Goal: Task Accomplishment & Management: Manage account settings

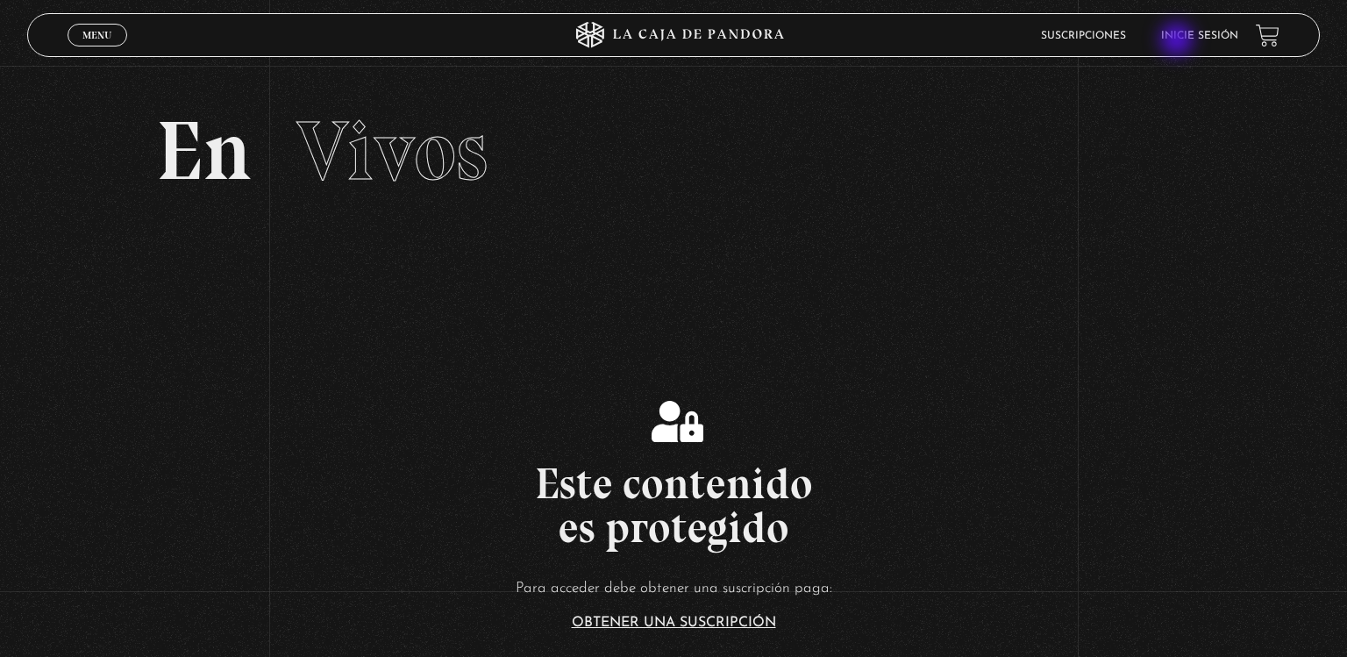
click at [1179, 41] on link "Inicie sesión" at bounding box center [1199, 36] width 77 height 11
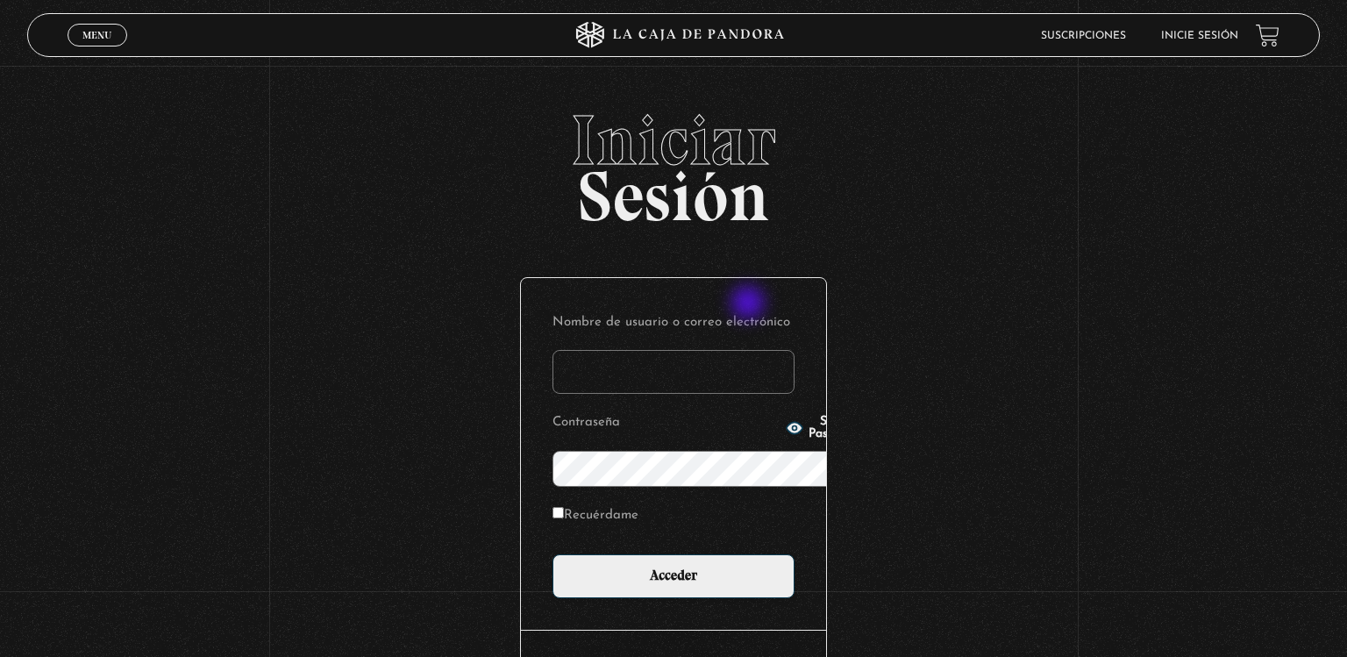
click at [750, 350] on input "Nombre de usuario o correo electrónico" at bounding box center [674, 372] width 242 height 44
type input "loren.mc@outlook.com"
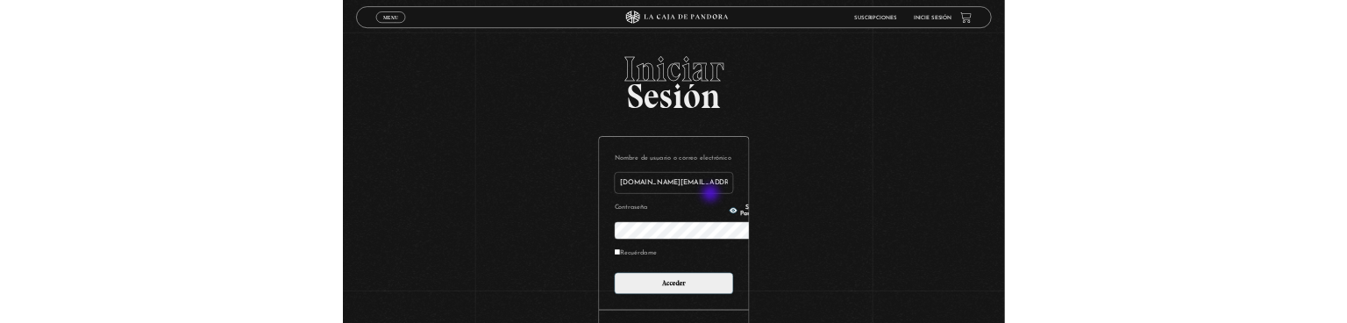
scroll to position [185, 0]
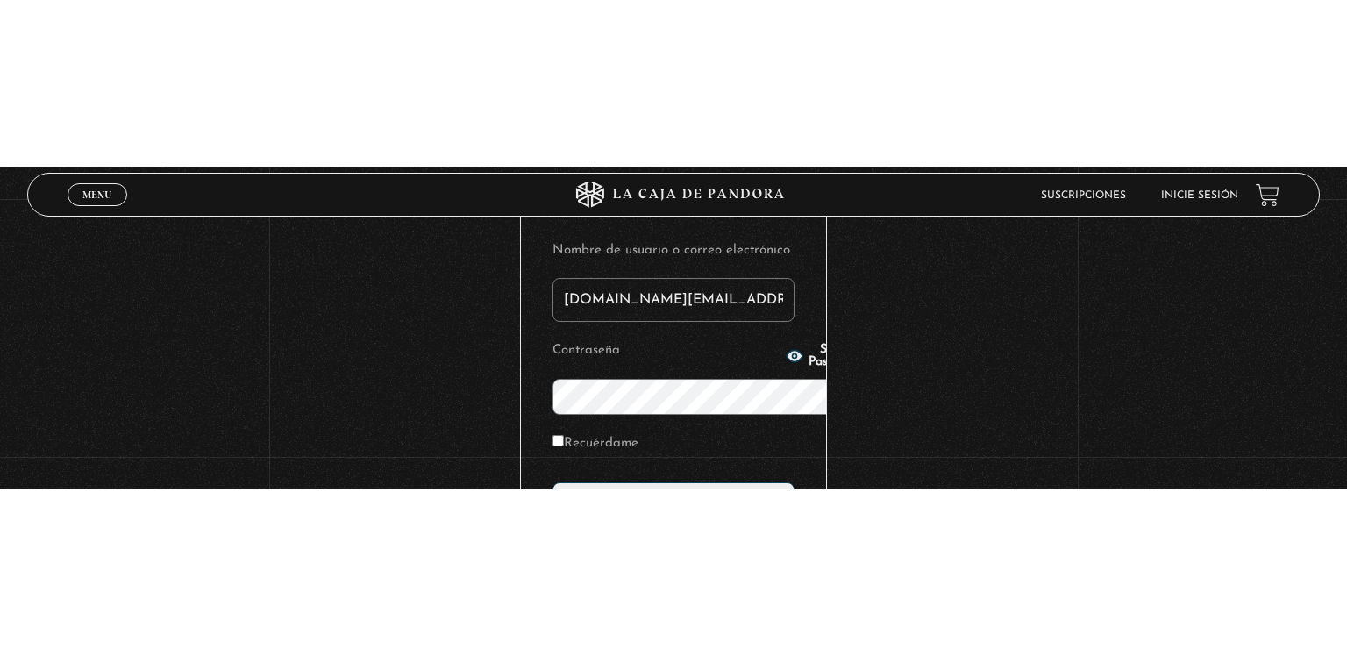
scroll to position [0, 0]
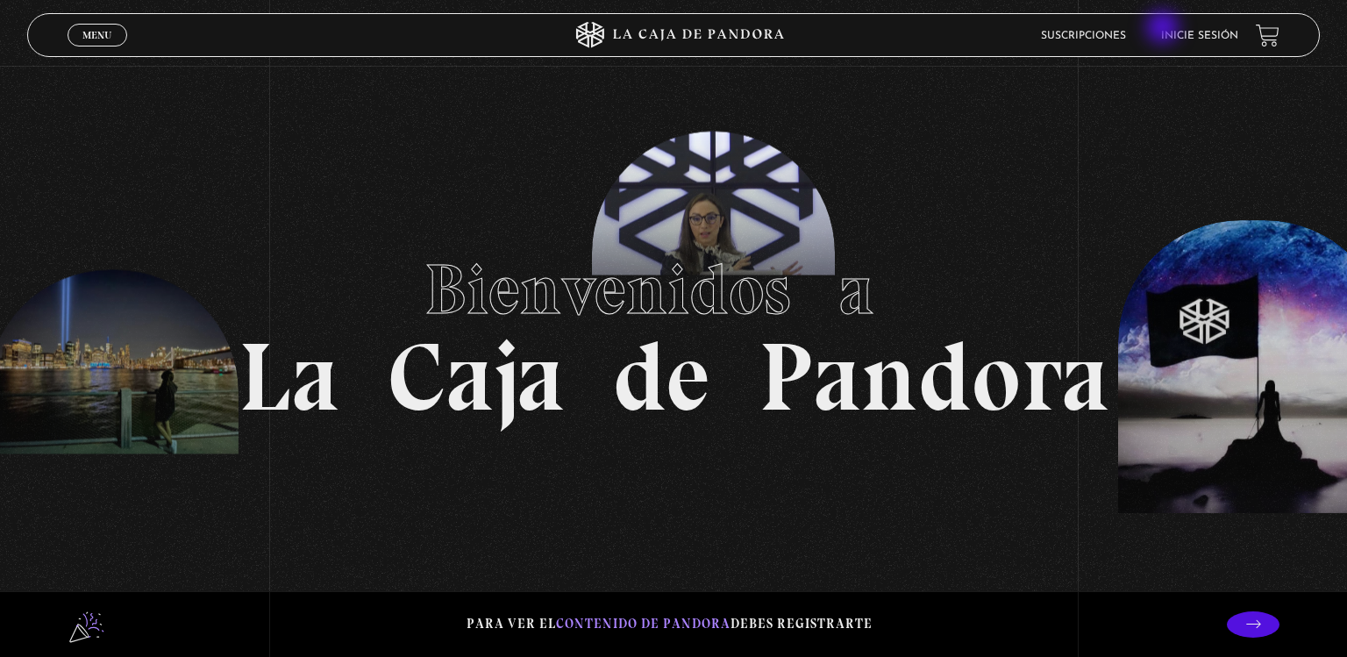
click at [1165, 29] on li "Inicie sesión" at bounding box center [1199, 35] width 77 height 27
click at [1179, 29] on li "Inicie sesión" at bounding box center [1199, 35] width 77 height 27
click at [1179, 43] on li "Inicie sesión" at bounding box center [1199, 35] width 77 height 27
click at [1176, 29] on li "Inicie sesión" at bounding box center [1199, 35] width 77 height 27
click at [1204, 43] on li "Inicie sesión" at bounding box center [1199, 35] width 77 height 27
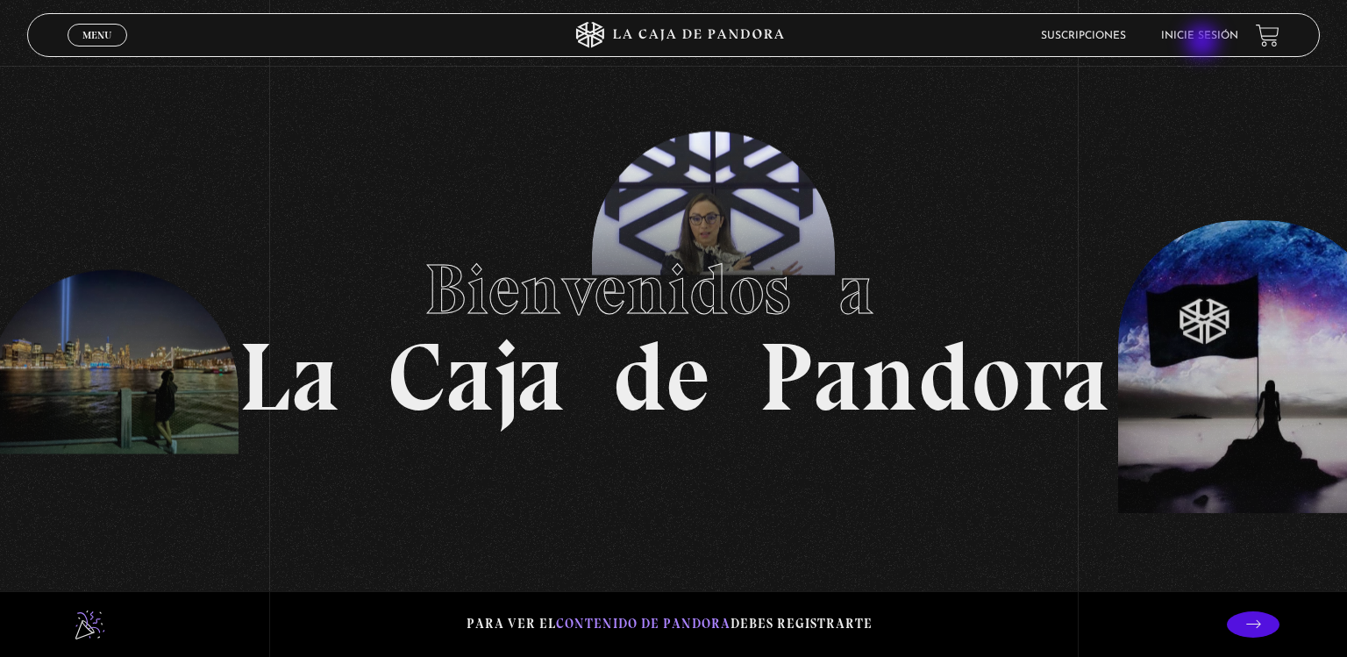
click at [1204, 43] on li "Inicie sesión" at bounding box center [1199, 35] width 77 height 27
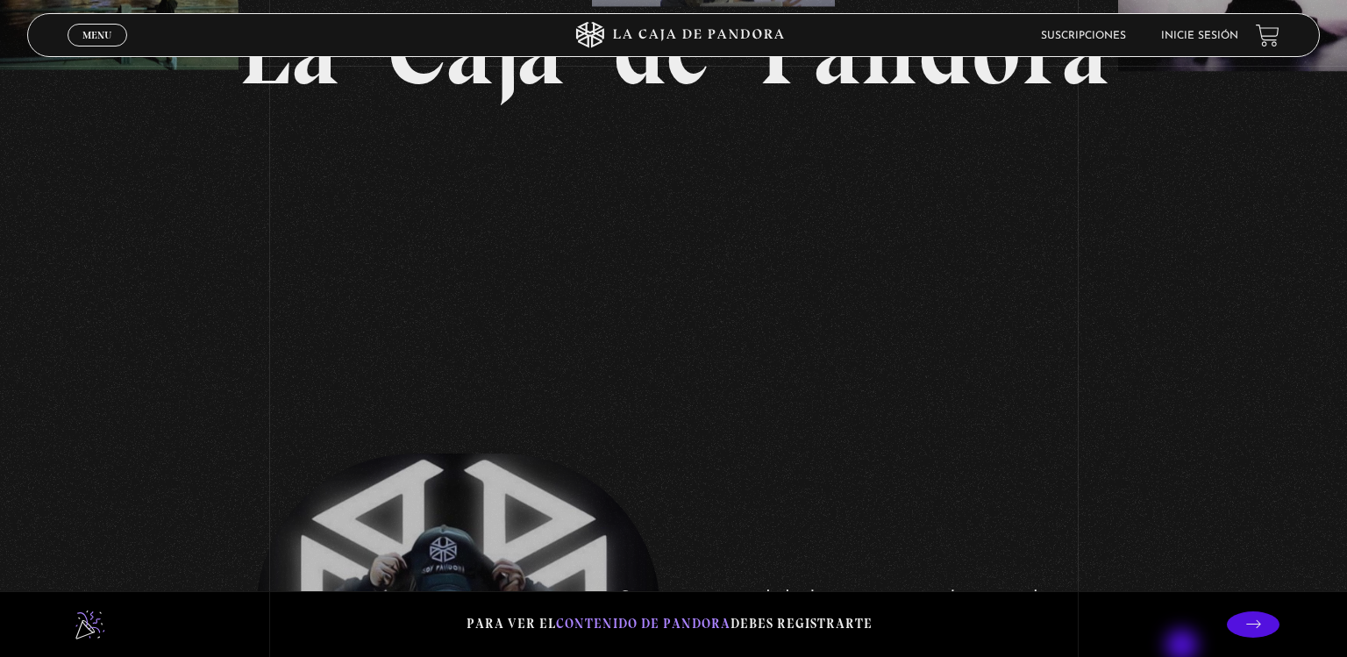
scroll to position [326, 0]
click at [1237, 633] on p at bounding box center [1253, 624] width 53 height 26
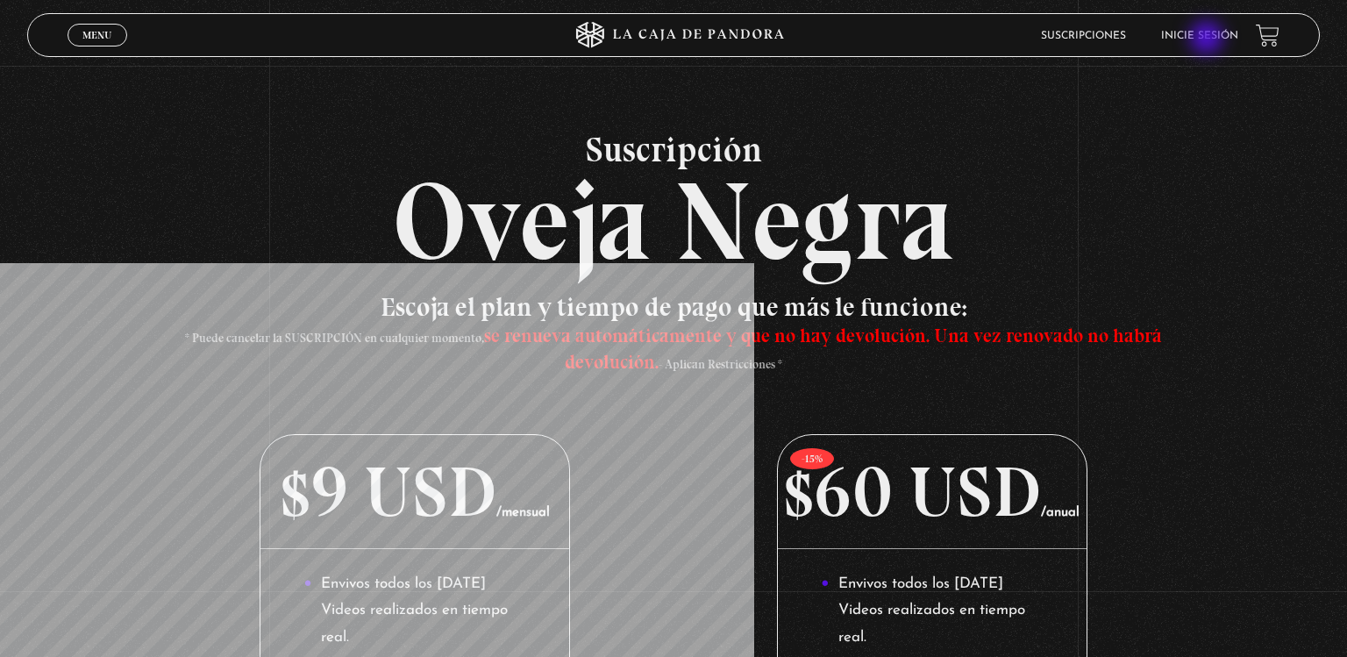
click at [1209, 39] on link "Inicie sesión" at bounding box center [1199, 36] width 77 height 11
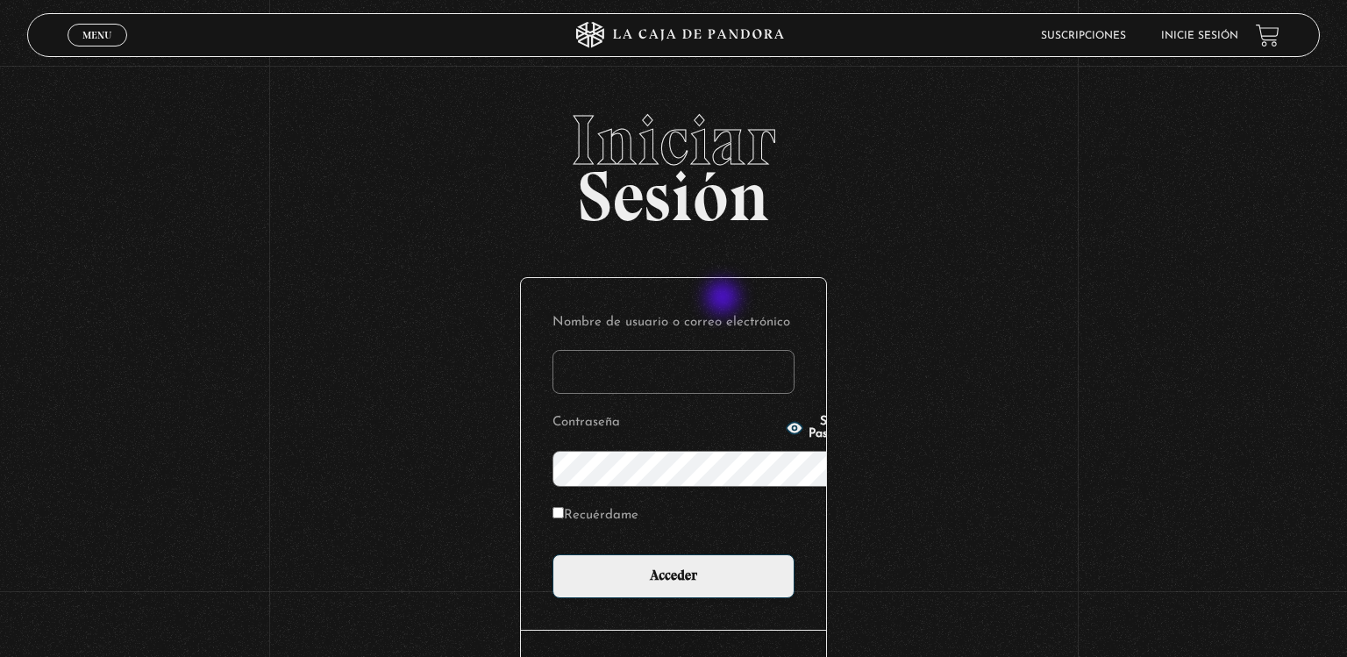
click at [724, 350] on input "Nombre de usuario o correo electrónico" at bounding box center [674, 372] width 242 height 44
type input "loren.mc@outlook.com"
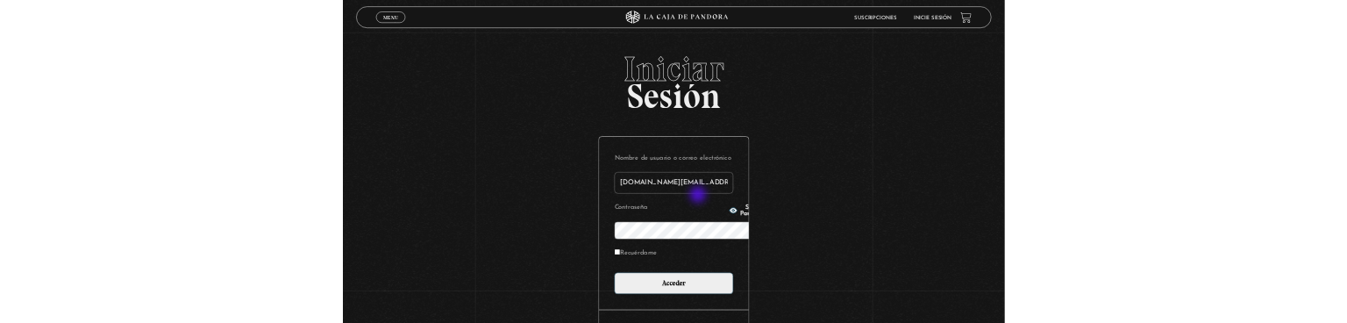
scroll to position [185, 0]
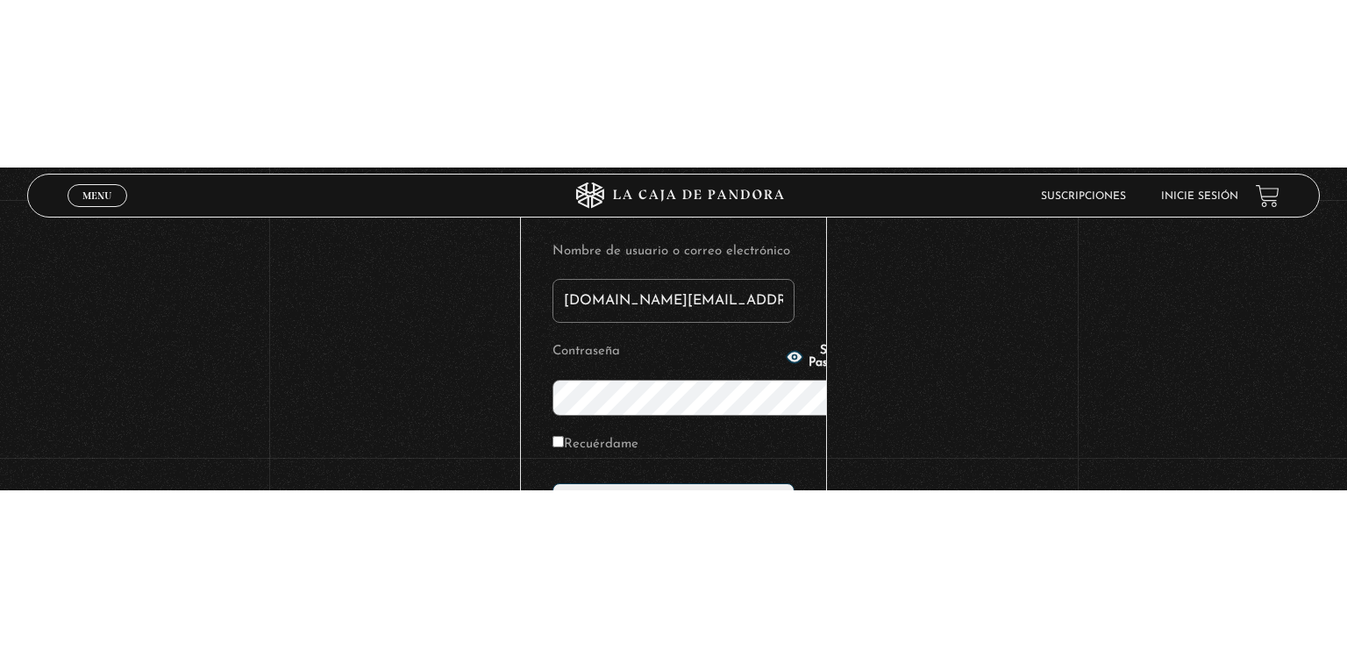
scroll to position [0, 0]
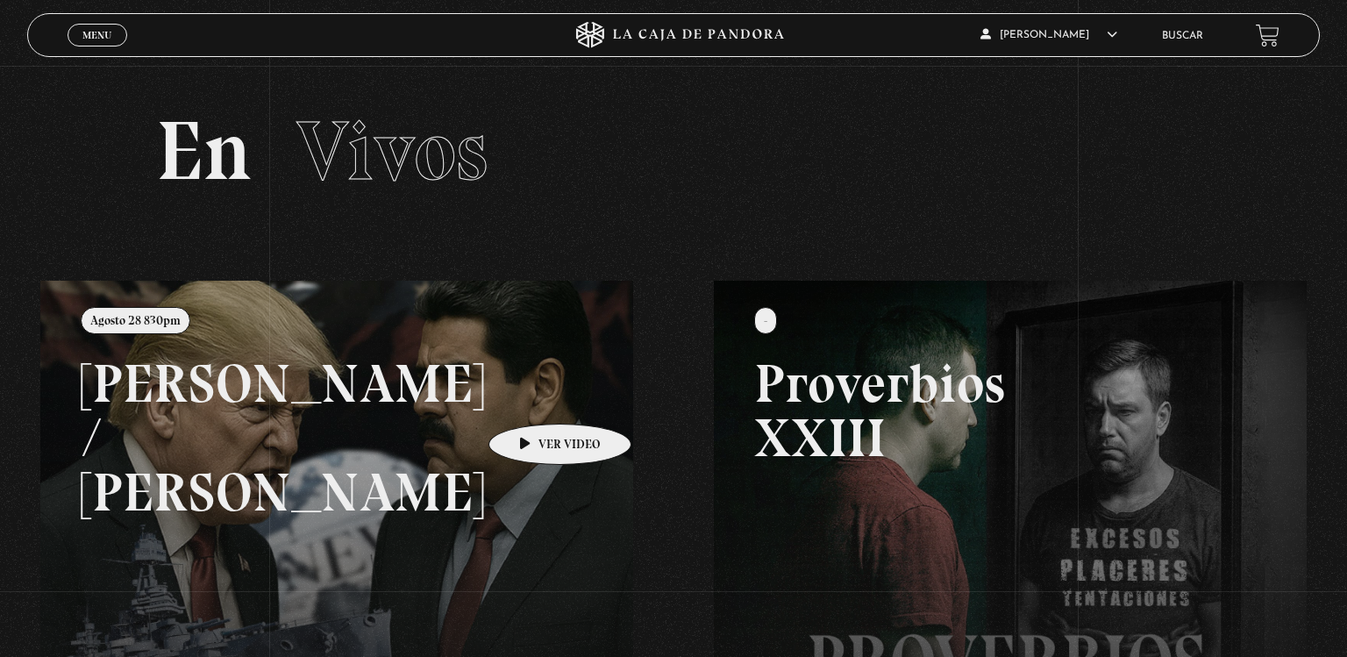
click at [532, 397] on link at bounding box center [713, 609] width 1347 height 657
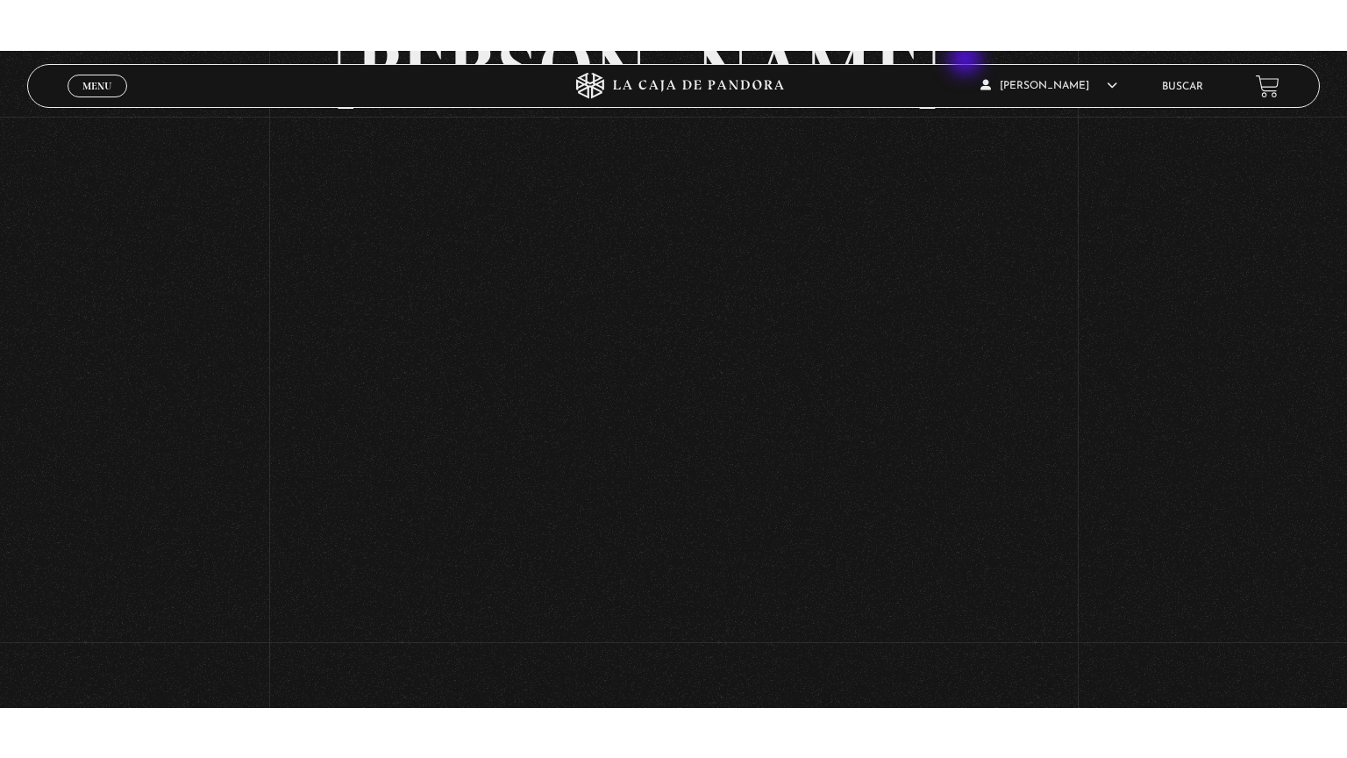
scroll to position [269, 0]
